Goal: Information Seeking & Learning: Learn about a topic

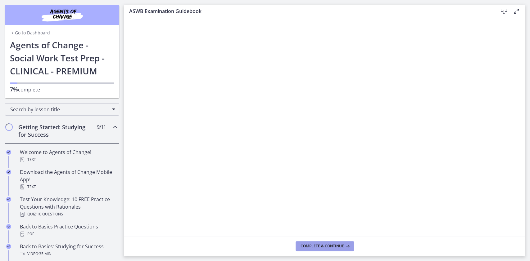
click at [322, 247] on span "Complete & continue" at bounding box center [321, 246] width 43 height 5
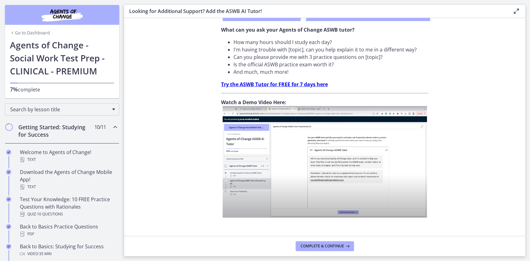
scroll to position [192, 0]
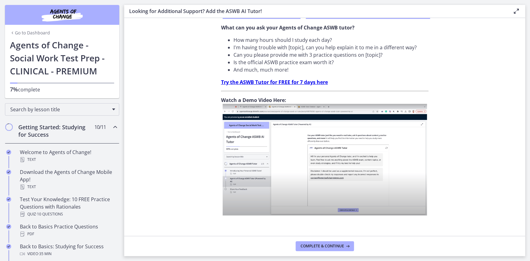
click at [319, 160] on img at bounding box center [325, 160] width 204 height 112
click at [293, 174] on img at bounding box center [325, 160] width 204 height 112
click at [324, 245] on span "Complete & continue" at bounding box center [321, 246] width 43 height 5
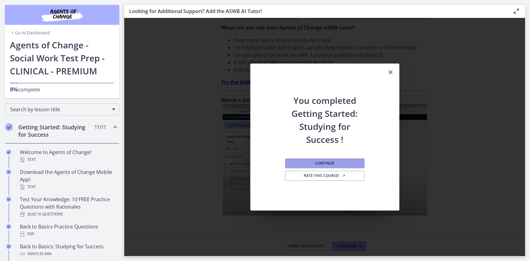
click at [315, 163] on span "Continue" at bounding box center [324, 163] width 19 height 5
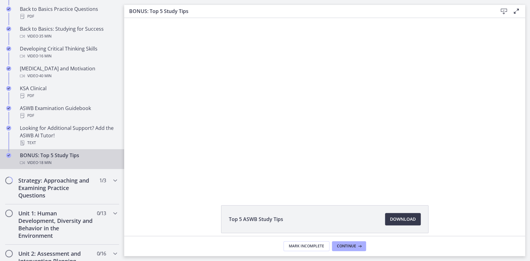
scroll to position [221, 0]
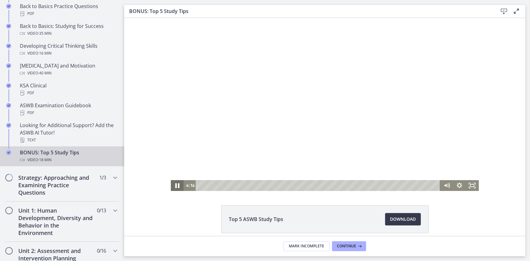
click at [175, 186] on icon "Pause" at bounding box center [177, 185] width 4 height 5
